Goal: Task Accomplishment & Management: Complete application form

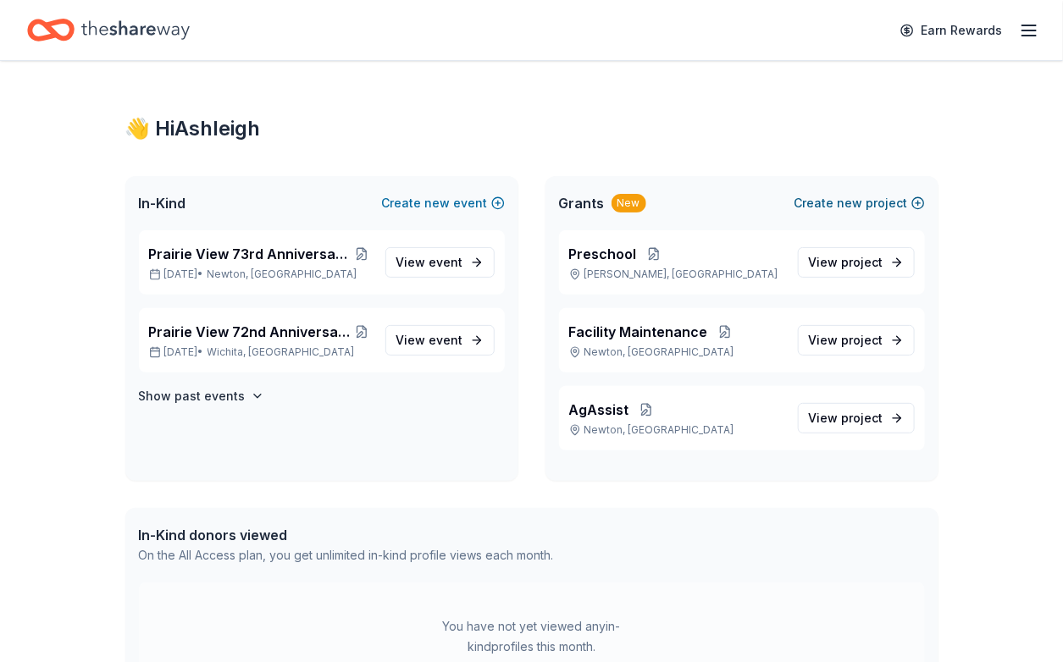
click at [837, 213] on span "new" at bounding box center [849, 203] width 25 height 20
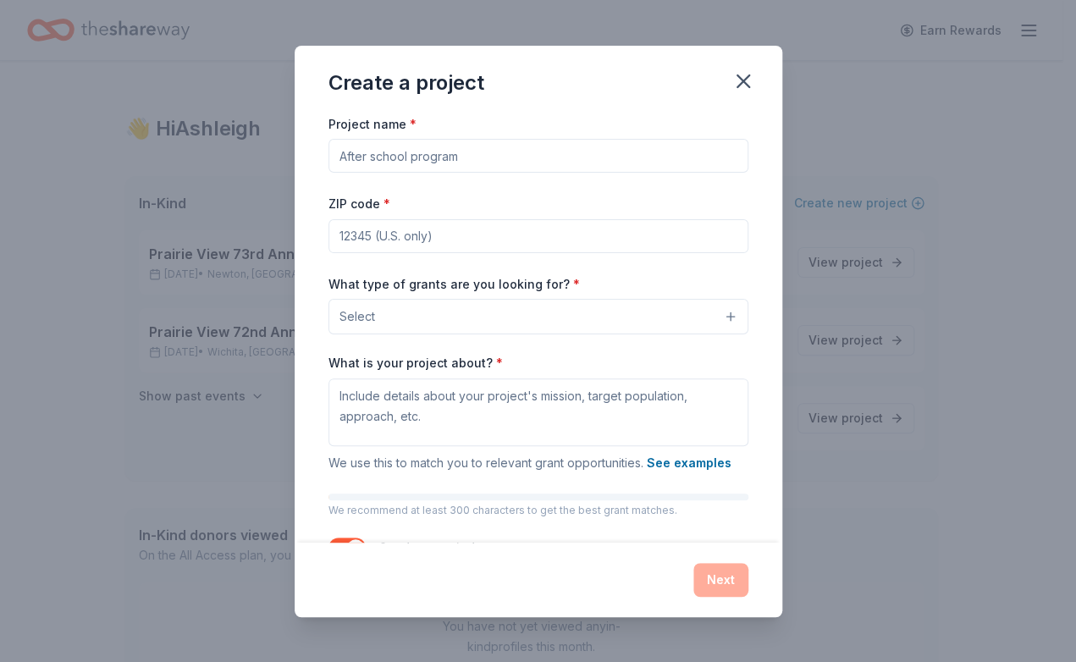
click at [329, 173] on input "Project name *" at bounding box center [539, 156] width 420 height 34
type input "School Mental Health Services"
click at [352, 253] on input "ZIP code *" at bounding box center [539, 236] width 420 height 34
type input "67114"
click at [682, 335] on div "What type of grants are you looking for? * Select" at bounding box center [539, 304] width 420 height 62
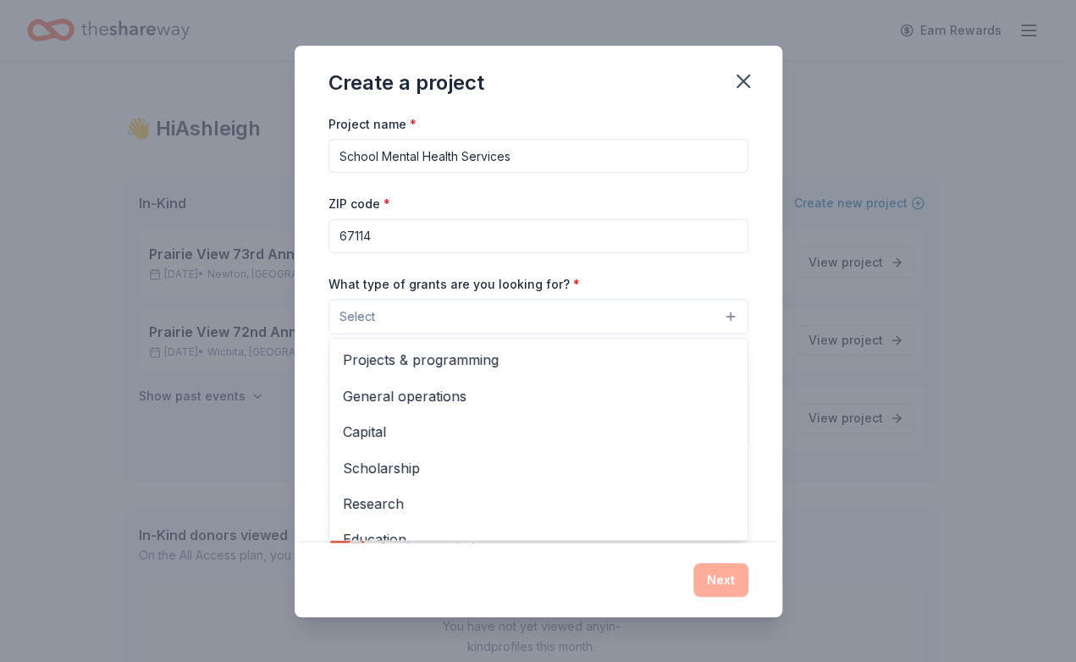
click at [748, 334] on button "Select" at bounding box center [539, 317] width 420 height 36
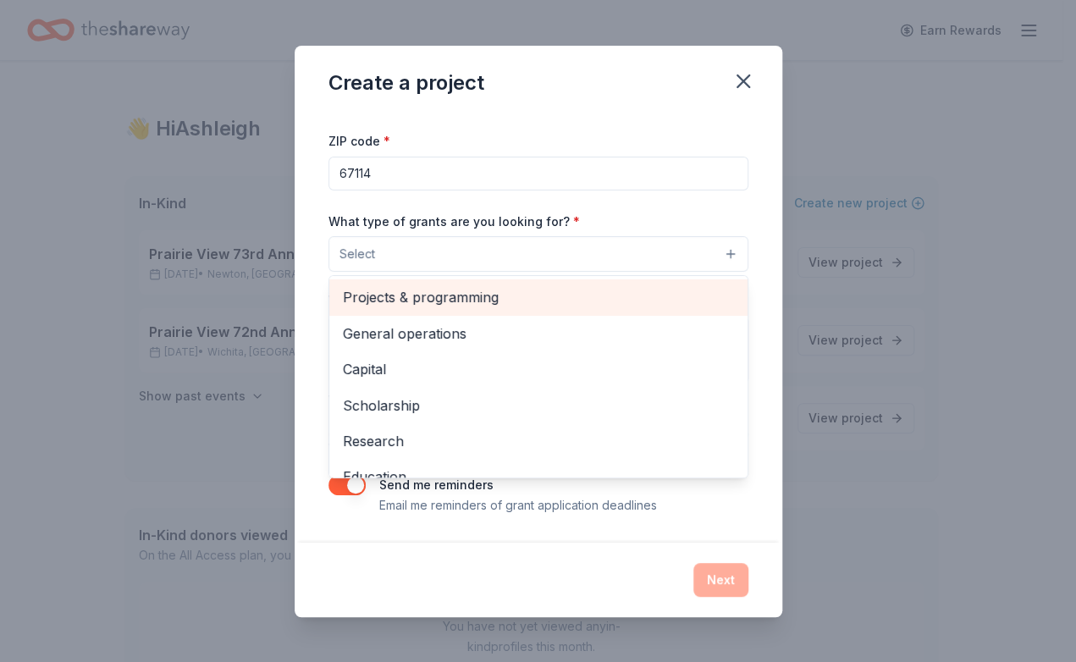
click at [447, 286] on span "Projects & programming" at bounding box center [538, 297] width 391 height 22
click at [439, 286] on span "General operations" at bounding box center [538, 297] width 391 height 22
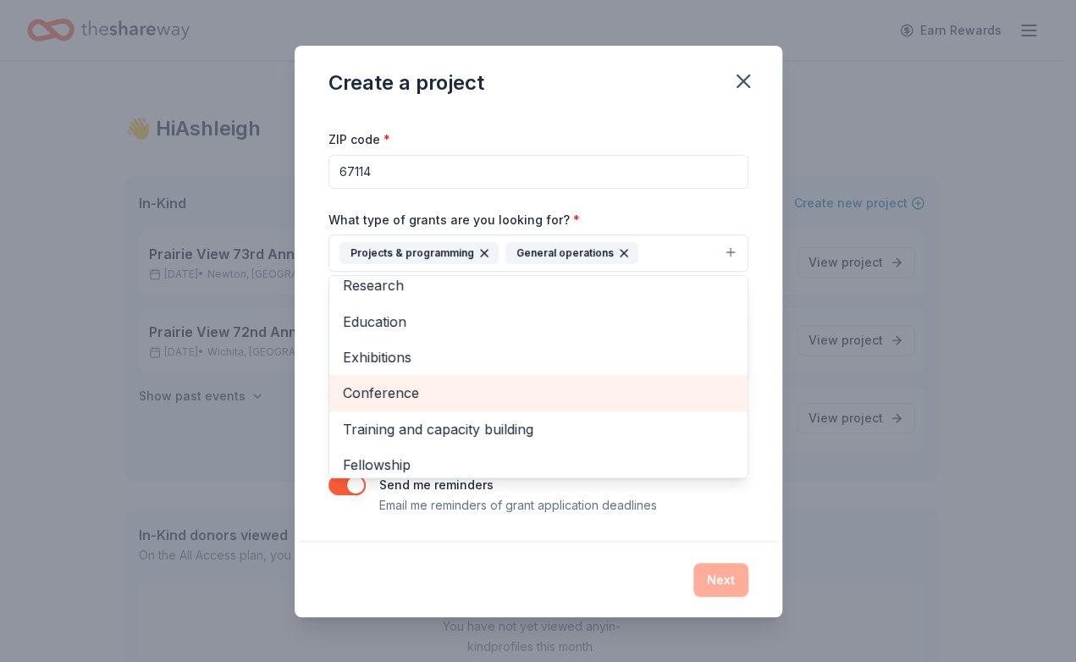
scroll to position [159, 0]
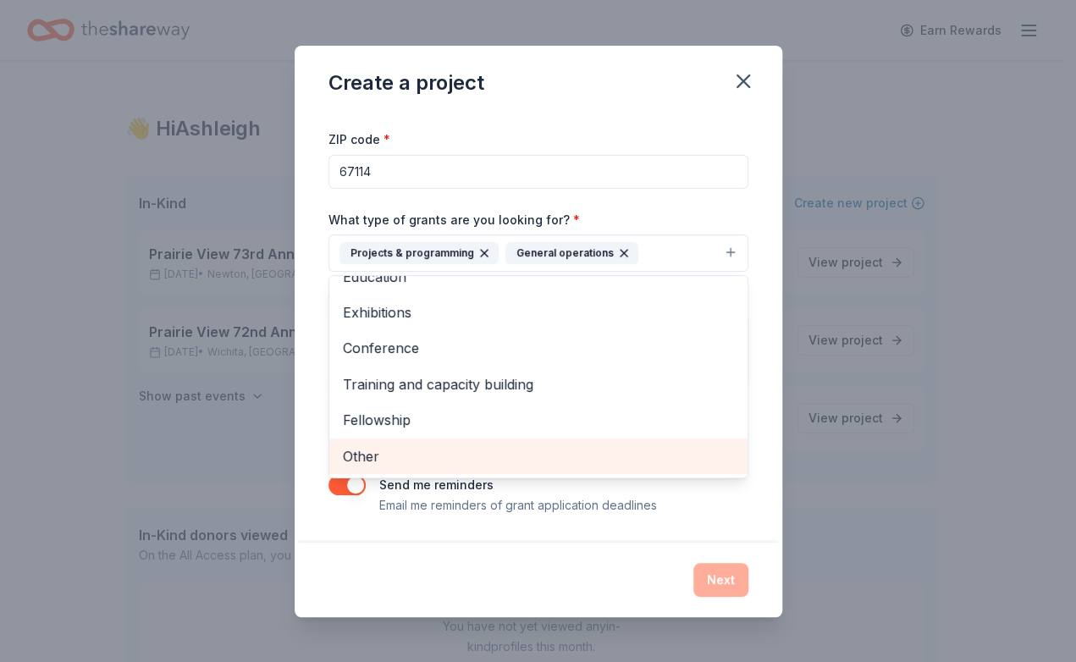
click at [397, 467] on span "Other" at bounding box center [538, 456] width 391 height 22
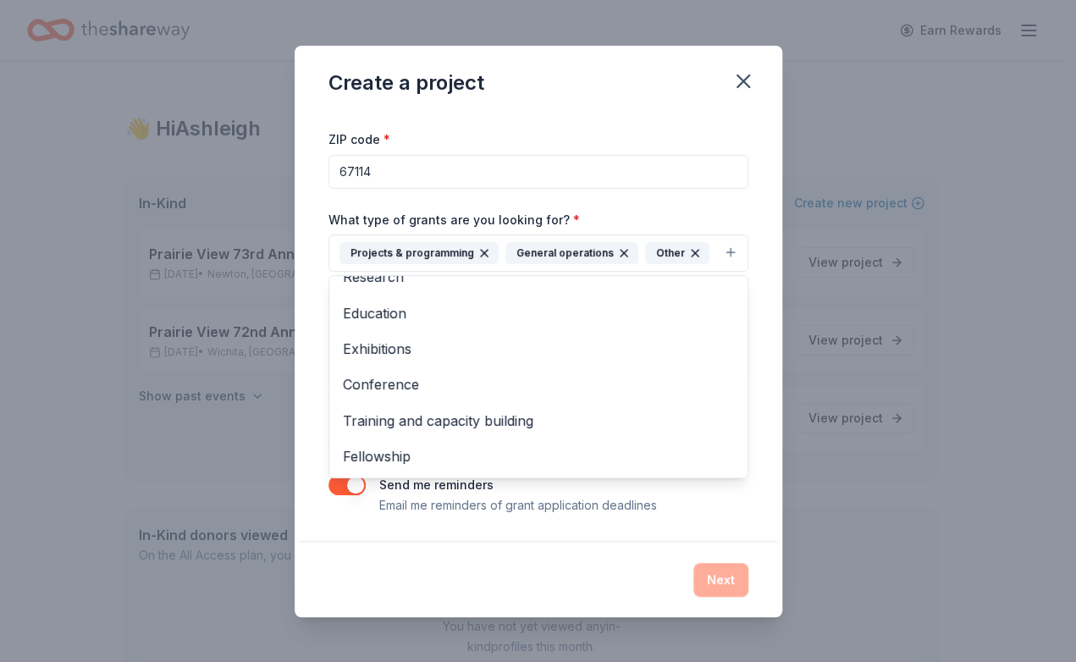
click at [694, 493] on div "Project name * School Mental Health Services ZIP code * 67114 What type of gran…" at bounding box center [539, 327] width 488 height 429
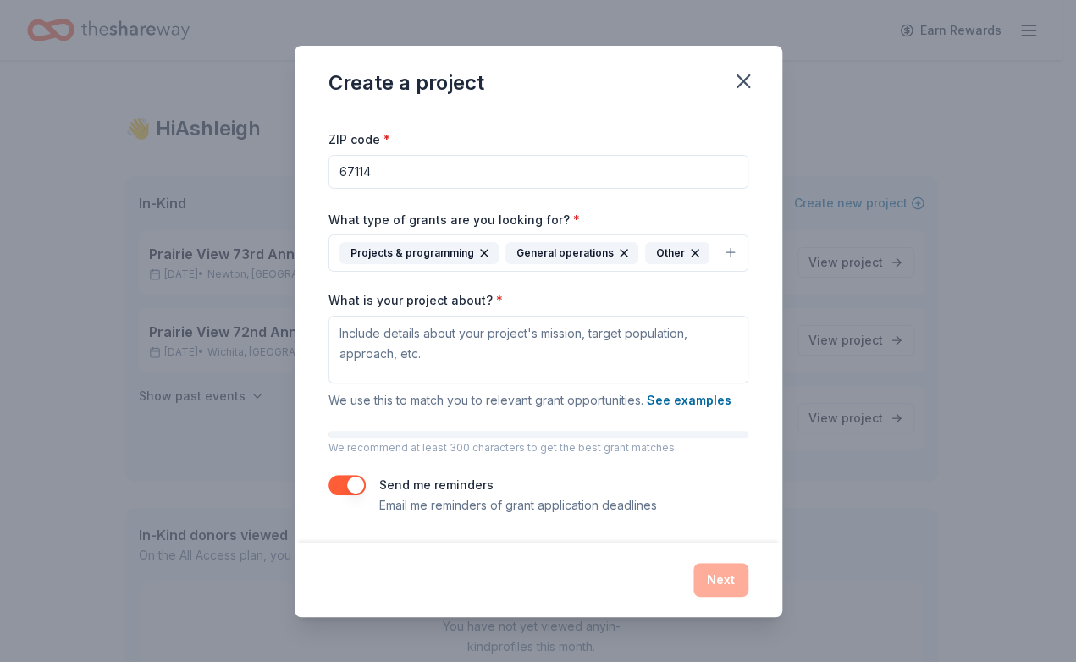
drag, startPoint x: 767, startPoint y: 568, endPoint x: 765, endPoint y: 534, distance: 34.0
click at [748, 566] on div "Next" at bounding box center [539, 580] width 420 height 34
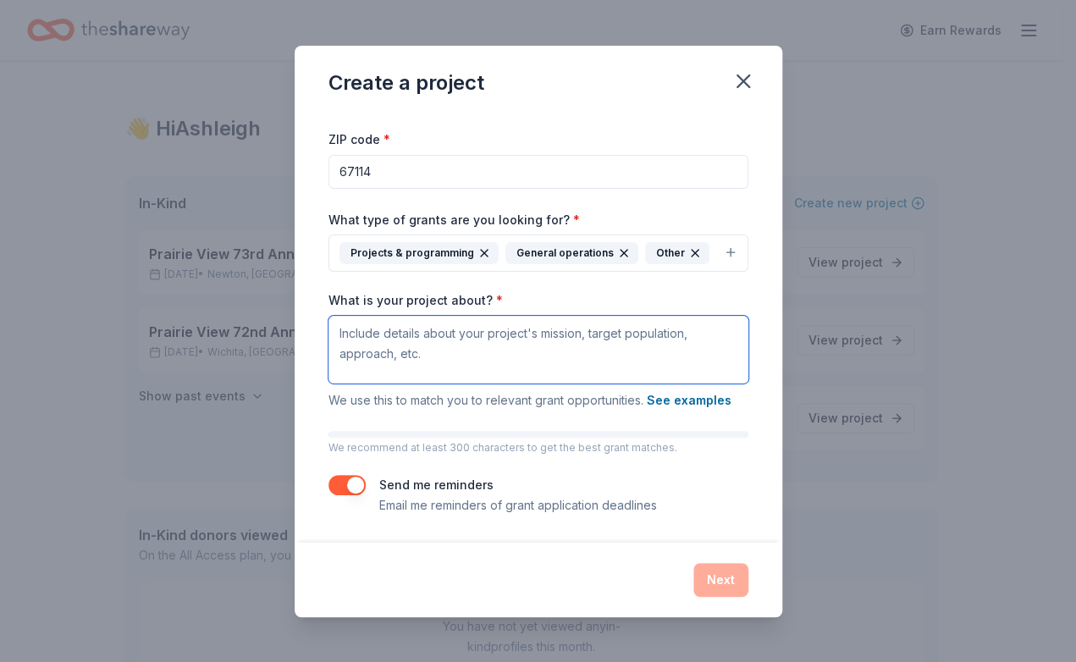
click at [340, 318] on textarea "What is your project about? *" at bounding box center [539, 350] width 420 height 68
type textarea "School based mental health providers need supplies to work with children."
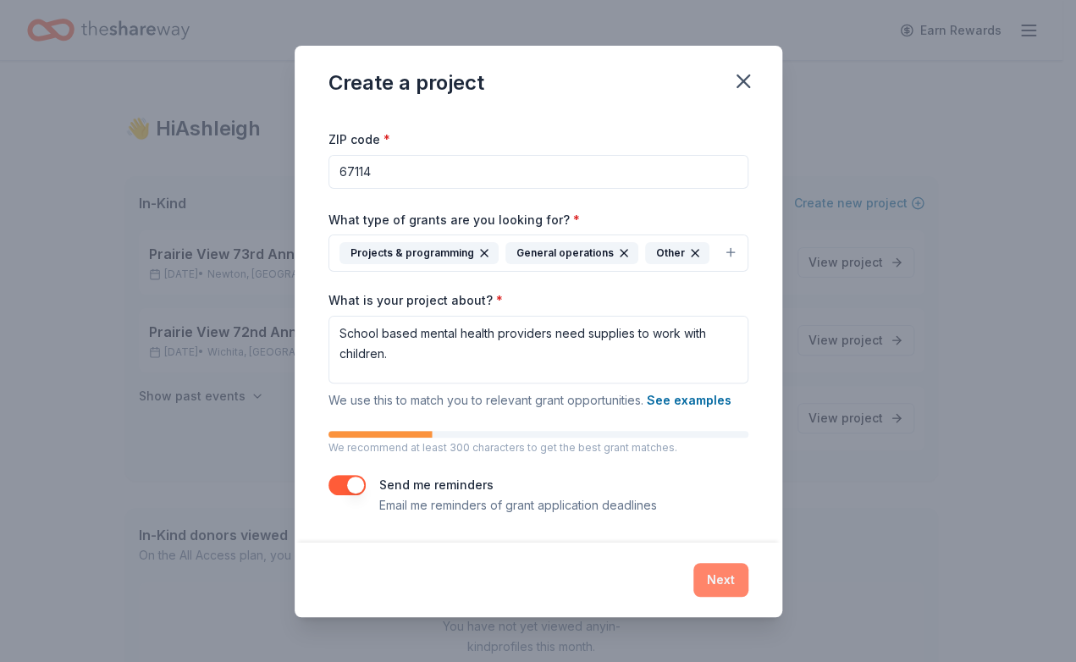
click at [748, 569] on button "Next" at bounding box center [720, 580] width 55 height 34
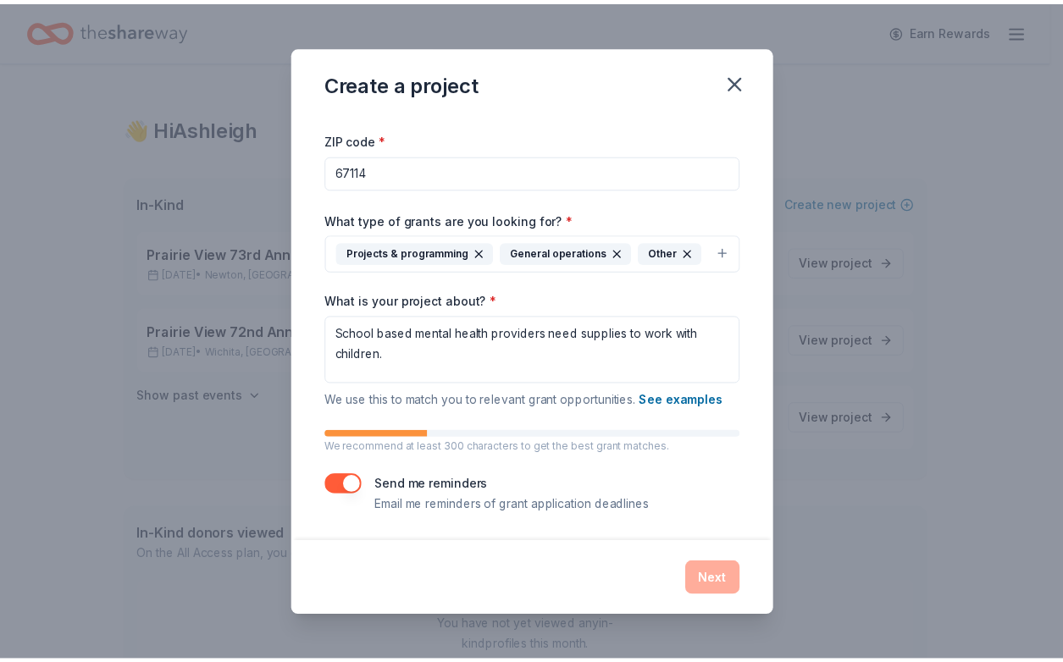
scroll to position [0, 0]
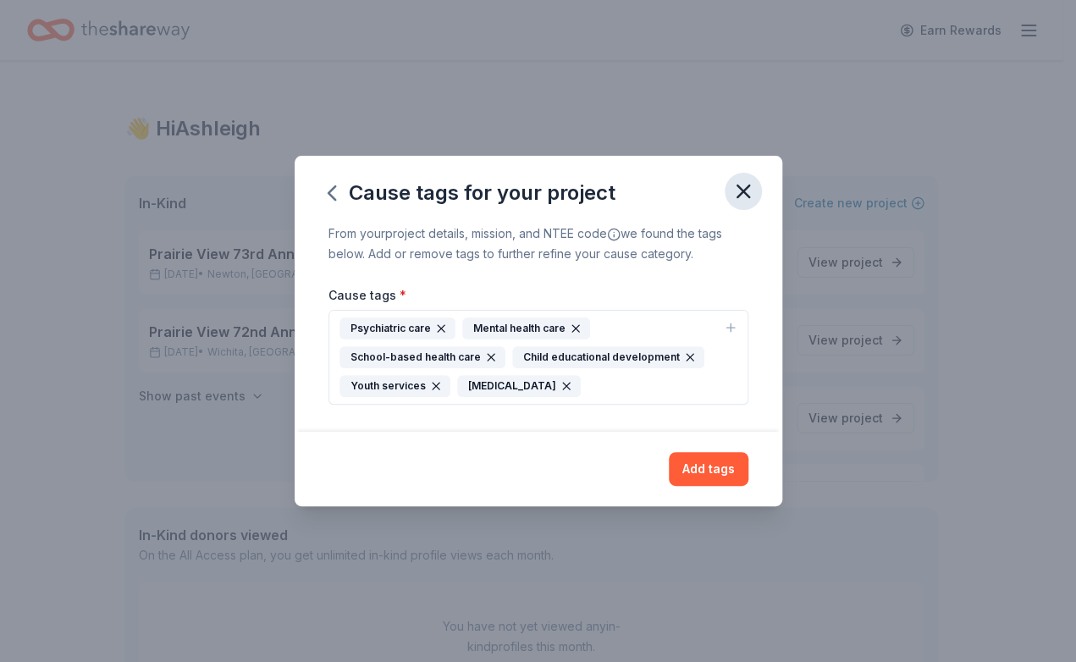
click at [749, 185] on icon "button" at bounding box center [743, 191] width 12 height 12
click at [744, 486] on button "Add tags" at bounding box center [709, 469] width 80 height 34
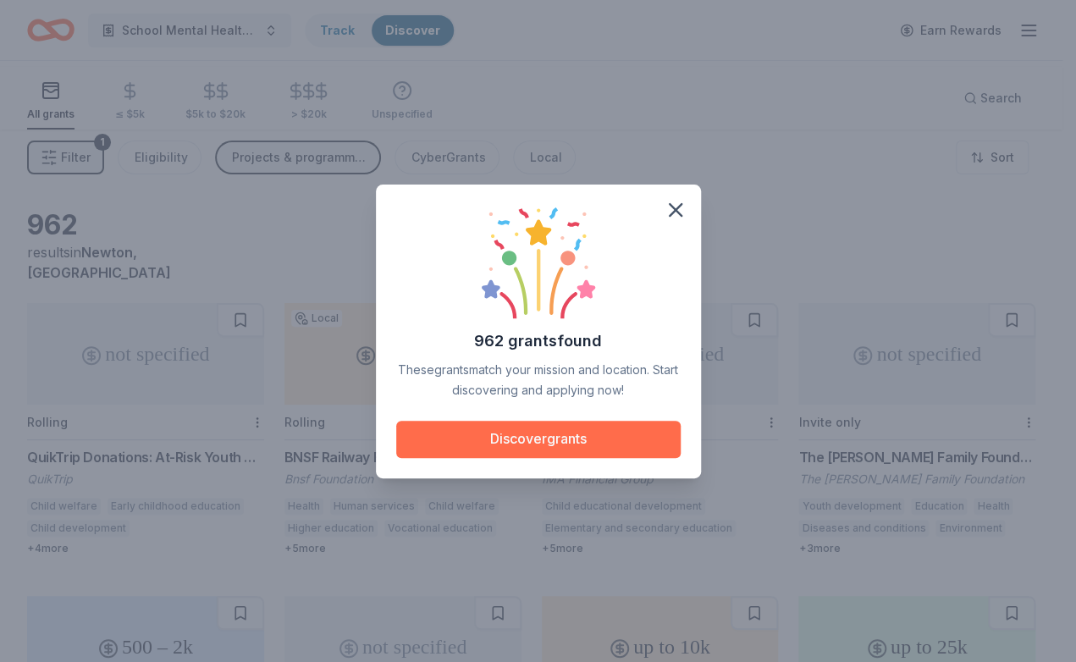
click at [560, 445] on button "Discover grants" at bounding box center [538, 439] width 284 height 37
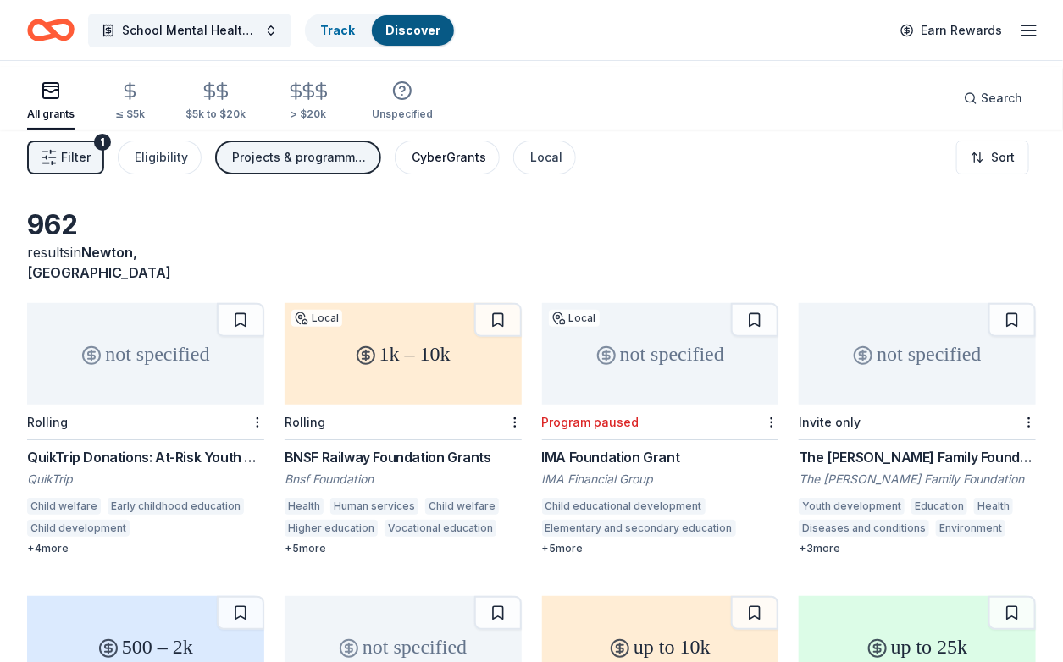
click at [486, 168] on div "CyberGrants" at bounding box center [449, 157] width 75 height 20
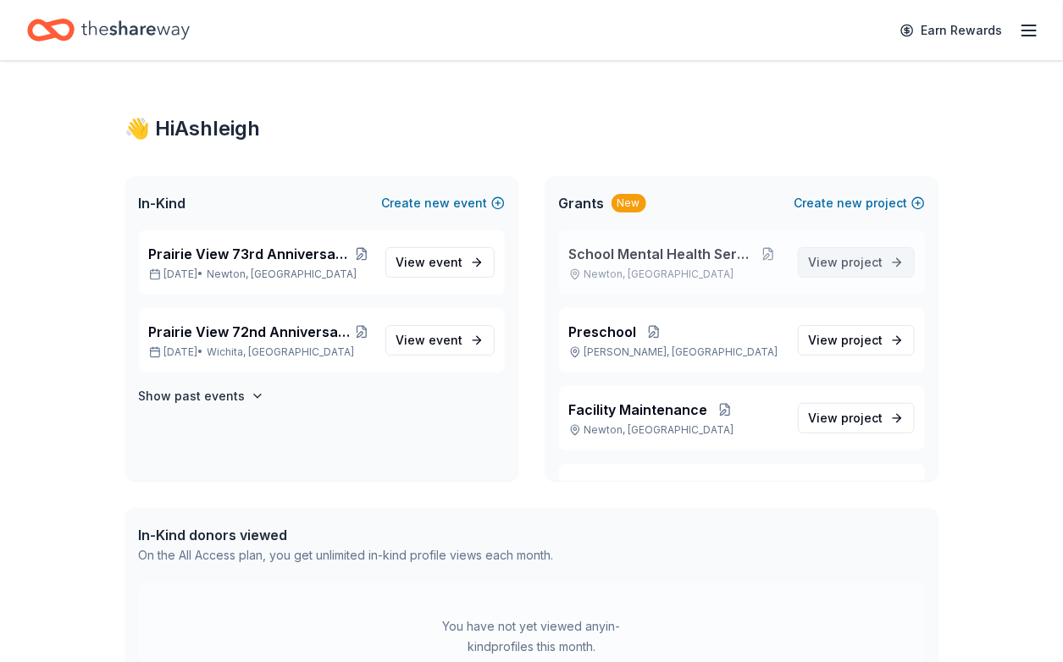
click at [842, 269] on span "project" at bounding box center [862, 262] width 41 height 14
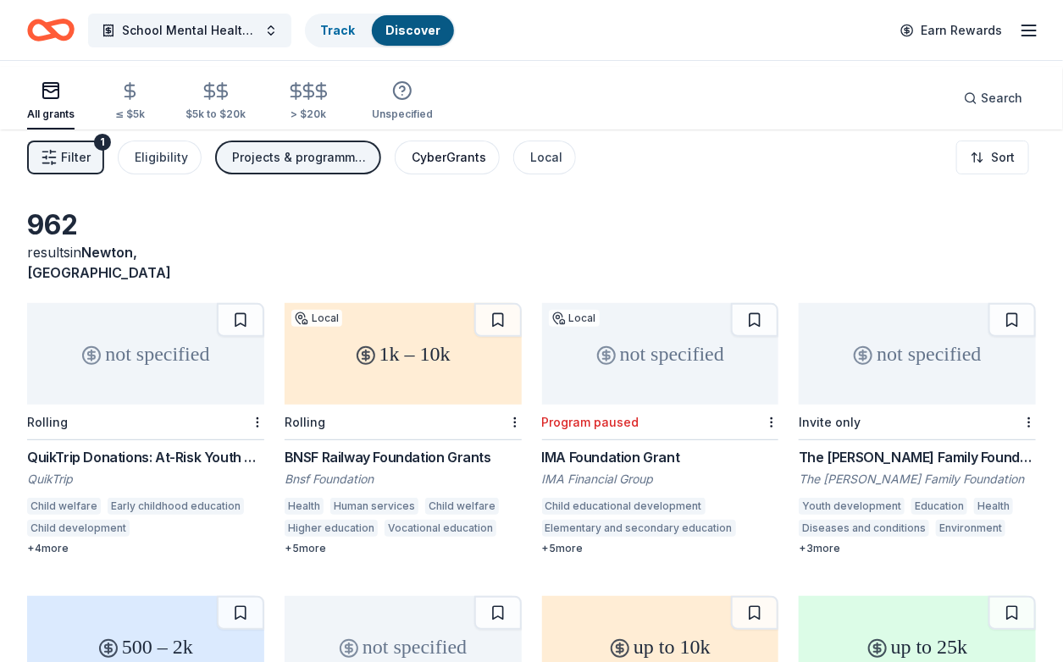
click at [486, 168] on div "CyberGrants" at bounding box center [449, 157] width 75 height 20
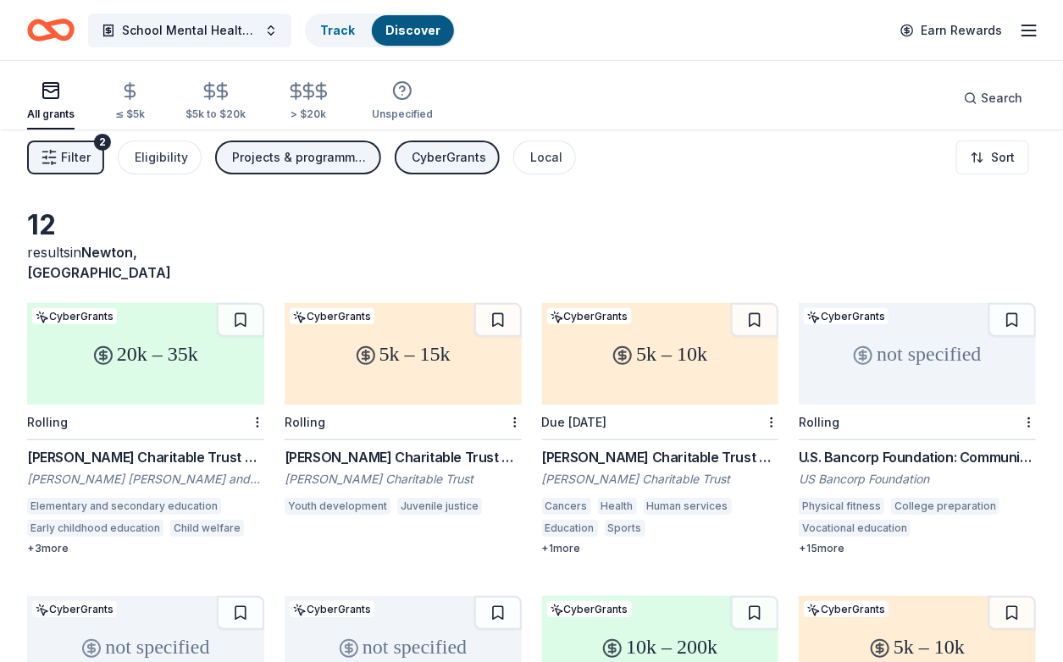
click at [80, 168] on span "Filter" at bounding box center [76, 157] width 30 height 20
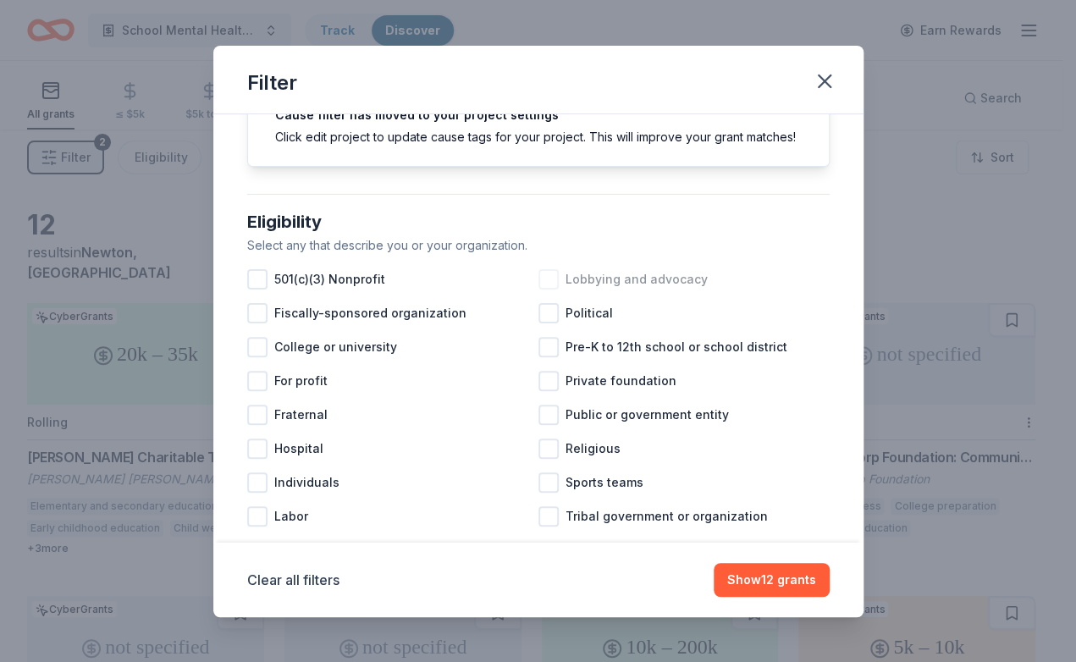
scroll to position [84, 0]
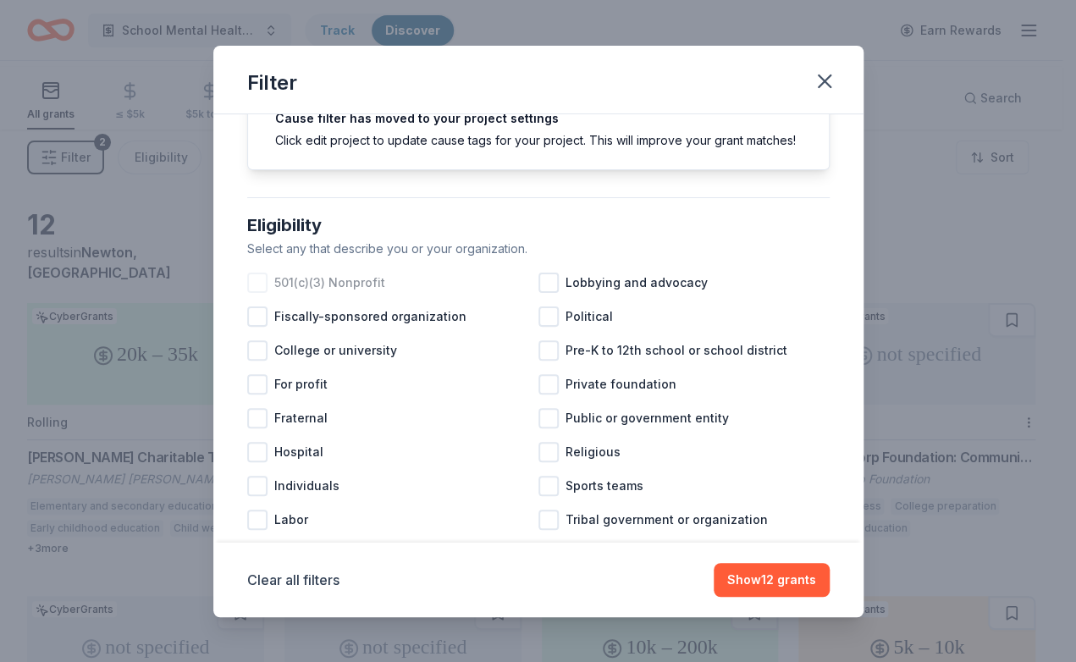
click at [247, 293] on div at bounding box center [257, 283] width 20 height 20
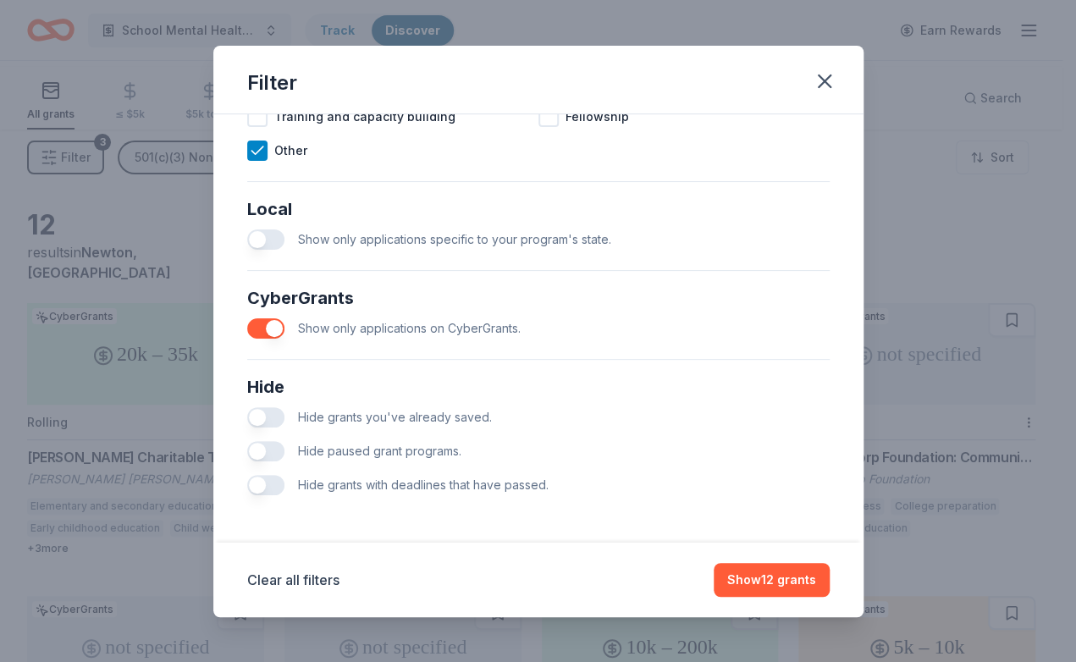
scroll to position [1185, 0]
click at [837, 93] on icon "button" at bounding box center [825, 81] width 24 height 24
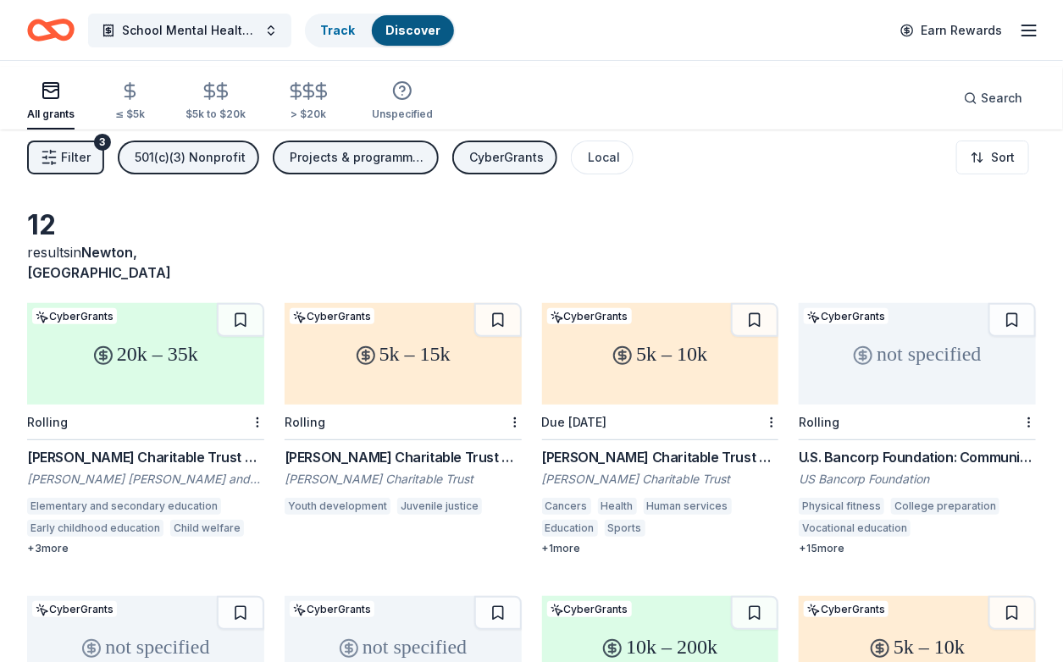
click at [243, 168] on div "501(c)(3) Nonprofit" at bounding box center [190, 157] width 111 height 20
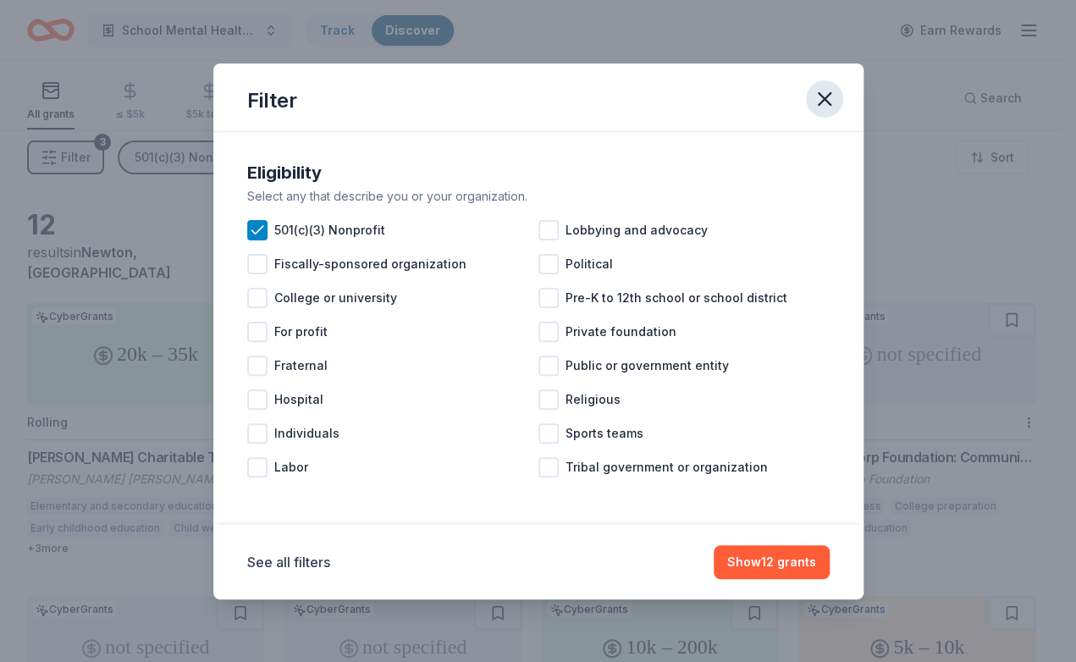
click at [831, 93] on icon "button" at bounding box center [825, 99] width 12 height 12
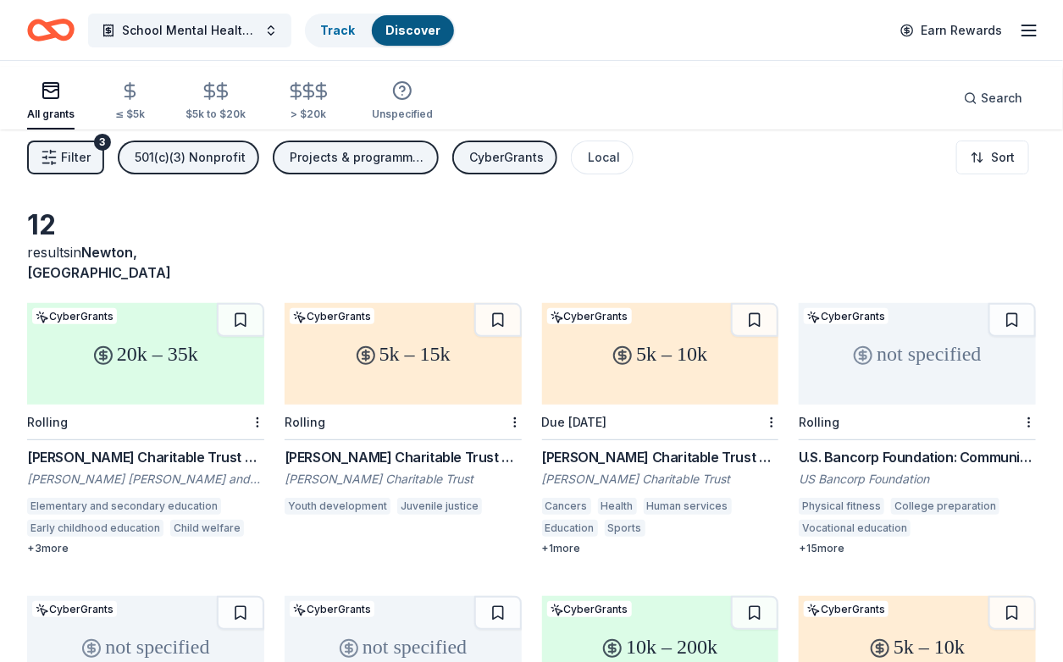
click at [86, 168] on span "Filter" at bounding box center [76, 157] width 30 height 20
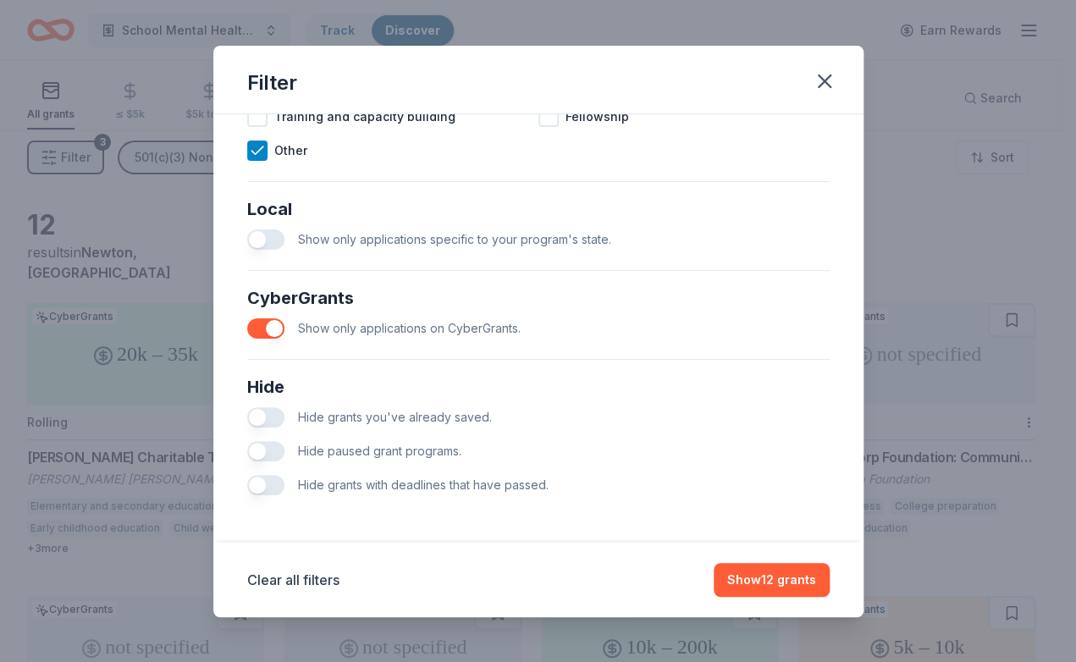
click at [247, 339] on button "button" at bounding box center [265, 328] width 37 height 20
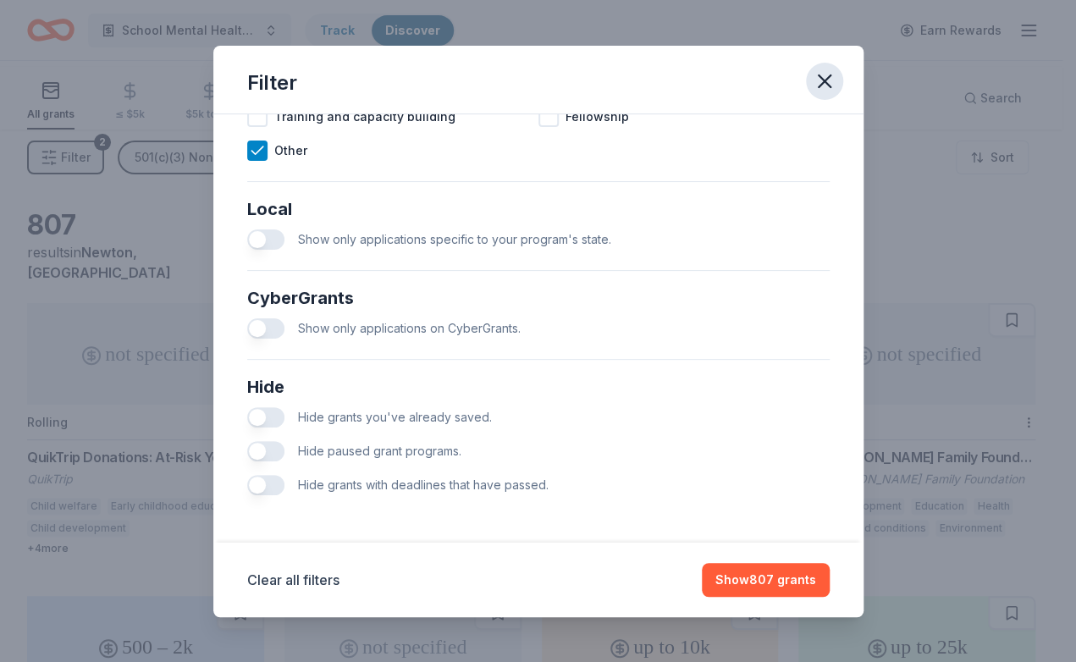
click at [831, 87] on icon "button" at bounding box center [825, 81] width 12 height 12
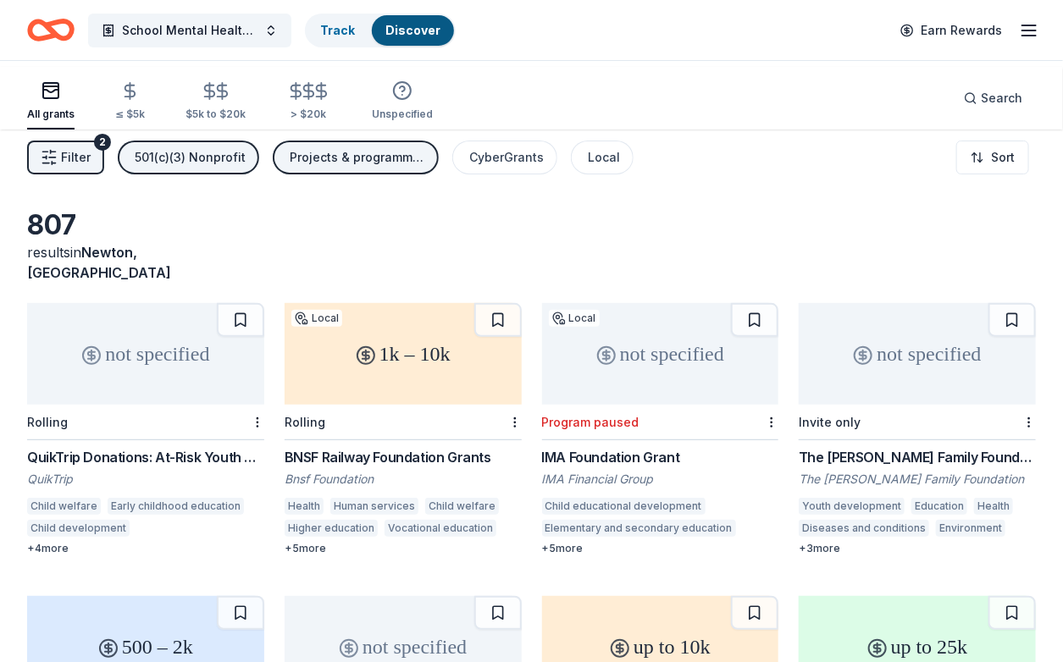
click at [157, 467] on div "QuikTrip Donations: At-Risk Youth and Early Childhood Education" at bounding box center [145, 457] width 237 height 20
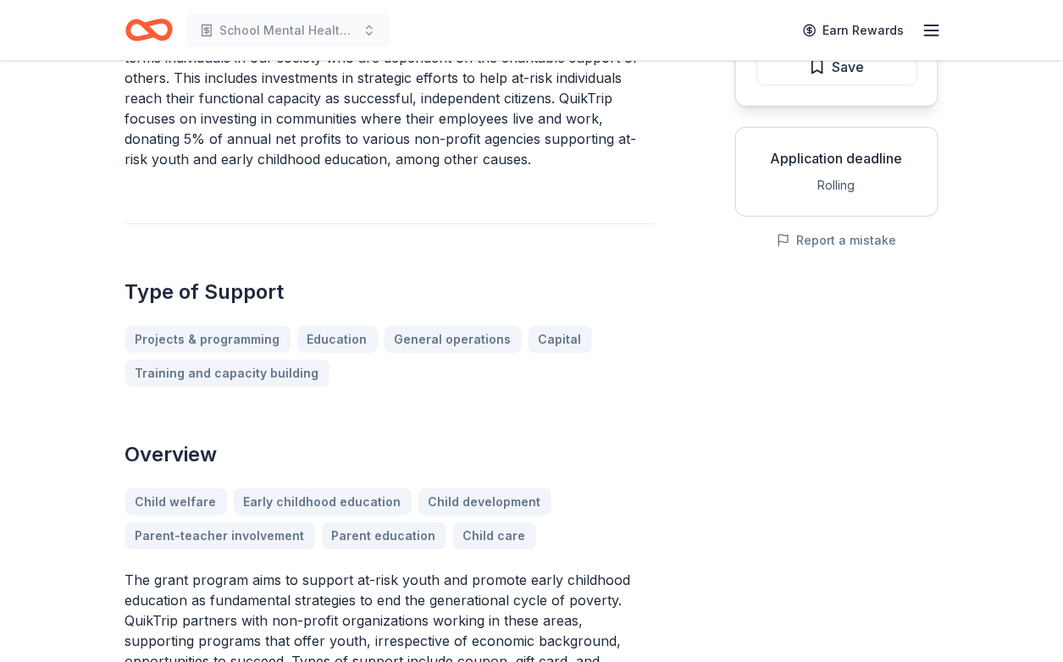
scroll to position [168, 0]
